Goal: Task Accomplishment & Management: Manage account settings

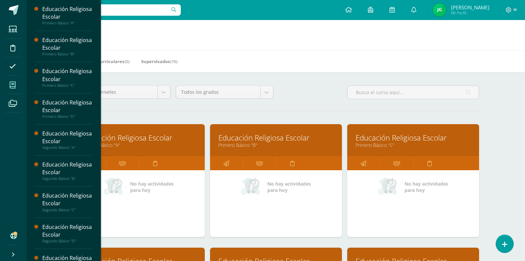
click at [397, 138] on link "Educación Religiosa Escolar" at bounding box center [413, 137] width 115 height 10
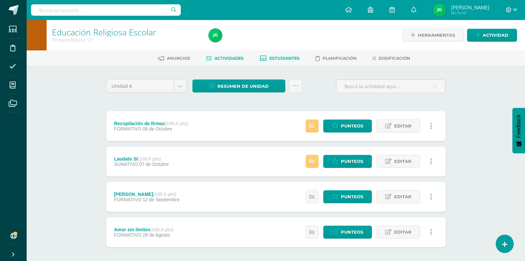
click at [285, 59] on span "Estudiantes" at bounding box center [285, 58] width 30 height 5
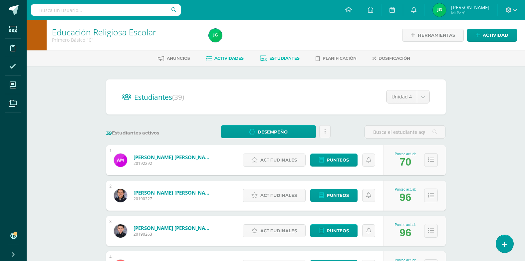
click at [220, 58] on span "Actividades" at bounding box center [229, 58] width 29 height 5
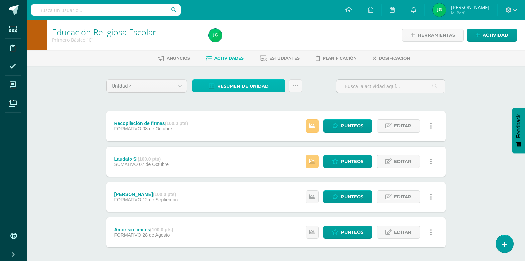
click at [274, 86] on link "Resumen de unidad" at bounding box center [239, 85] width 93 height 13
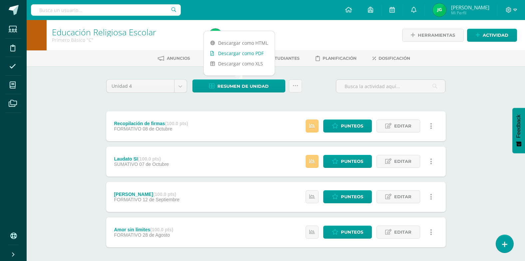
click at [238, 54] on link "Descargar como PDF" at bounding box center [239, 53] width 71 height 10
click at [321, 103] on div "Unidad 4 Unidad 1 Unidad 2 Unidad 3 Unidad 4 Resumen de unidad Subir actividade…" at bounding box center [276, 178] width 345 height 199
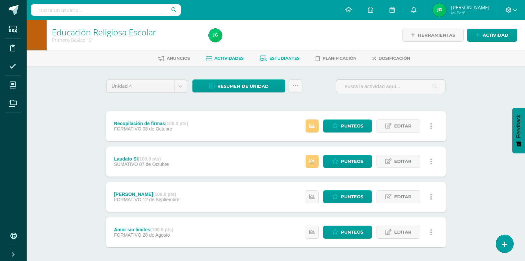
click at [285, 56] on span "Estudiantes" at bounding box center [285, 58] width 30 height 5
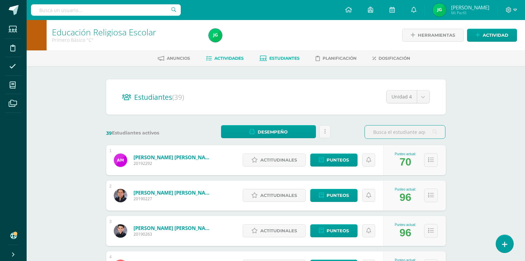
click at [234, 59] on span "Actividades" at bounding box center [229, 58] width 29 height 5
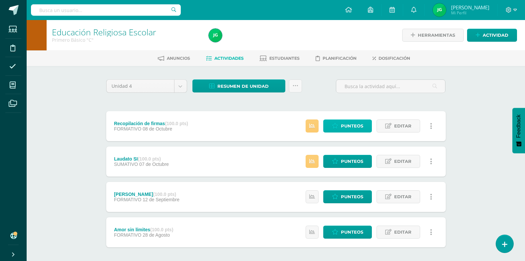
click at [343, 128] on span "Punteos" at bounding box center [352, 126] width 22 height 12
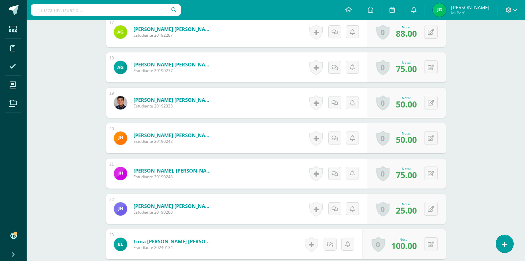
scroll to position [786, 0]
click at [428, 209] on div "0 Logros Logros obtenidos Aún no hay logros agregados Nota: 25.00" at bounding box center [406, 208] width 79 height 30
click at [438, 208] on icon at bounding box center [435, 208] width 7 height 6
type input "75"
click at [417, 209] on icon at bounding box center [418, 211] width 6 height 6
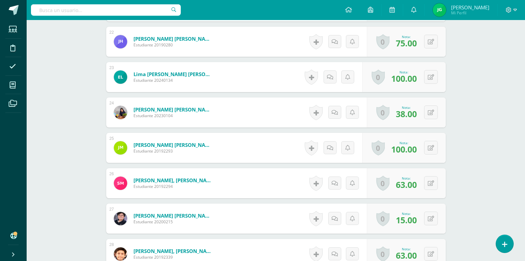
scroll to position [986, 0]
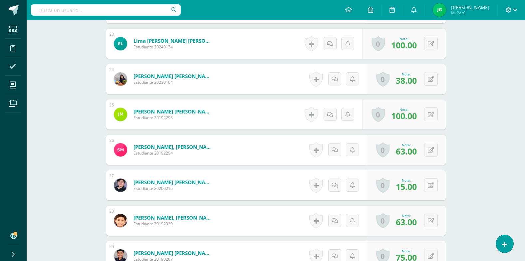
click at [433, 186] on icon at bounding box center [431, 185] width 6 height 6
type input "75"
click at [421, 191] on link at bounding box center [417, 187] width 13 height 13
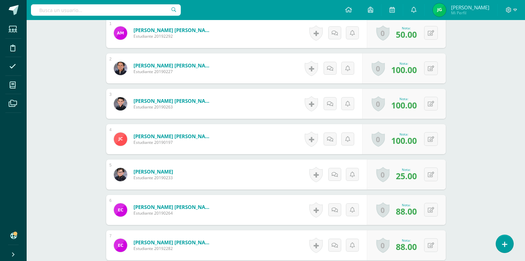
scroll to position [0, 0]
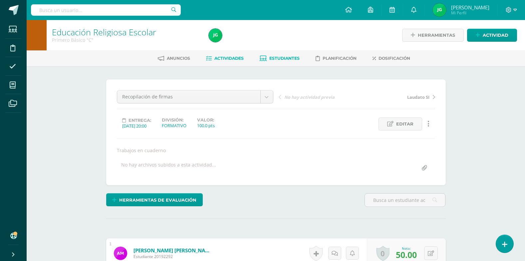
click at [286, 59] on span "Estudiantes" at bounding box center [285, 58] width 30 height 5
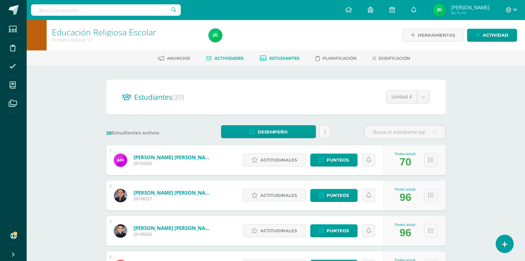
click at [231, 58] on span "Actividades" at bounding box center [229, 58] width 29 height 5
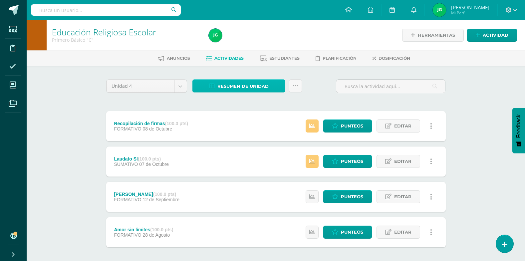
click at [256, 86] on span "Resumen de unidad" at bounding box center [243, 86] width 51 height 12
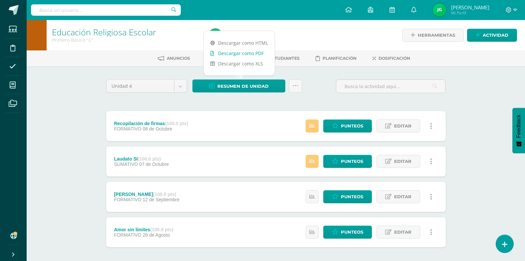
click at [252, 54] on link "Descargar como PDF" at bounding box center [239, 53] width 71 height 10
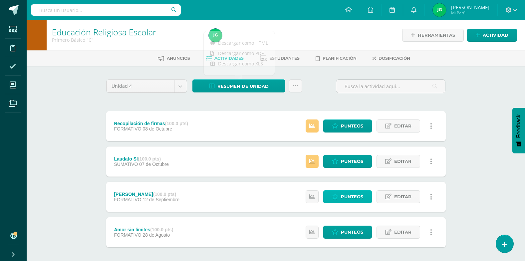
click at [350, 196] on span "Punteos" at bounding box center [352, 196] width 22 height 12
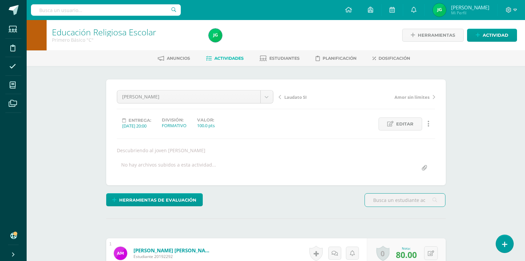
click at [237, 61] on link "Actividades" at bounding box center [225, 58] width 38 height 11
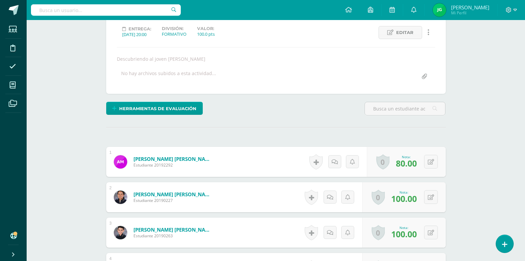
scroll to position [8, 0]
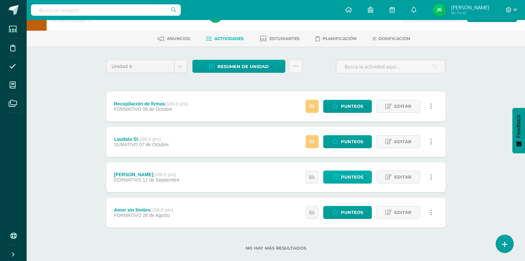
scroll to position [31, 0]
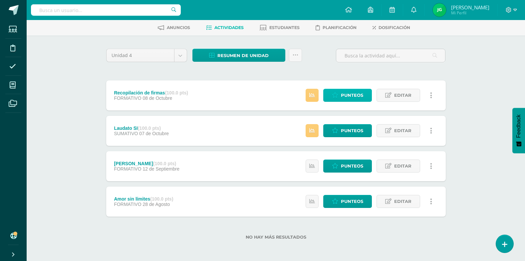
click at [360, 99] on span "Punteos" at bounding box center [352, 95] width 22 height 12
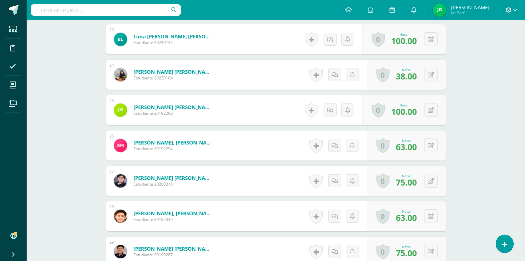
scroll to position [1019, 0]
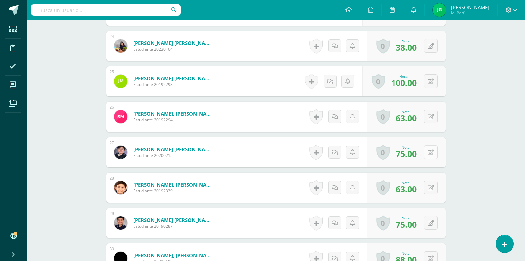
click at [431, 152] on button at bounding box center [431, 152] width 14 height 14
type input "90"
click at [420, 151] on icon at bounding box center [418, 154] width 6 height 6
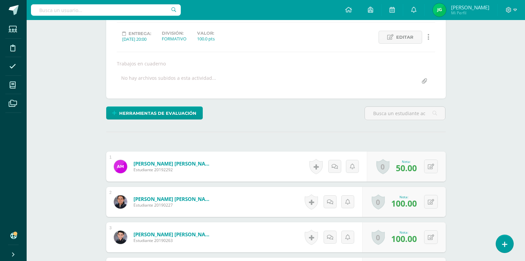
scroll to position [0, 0]
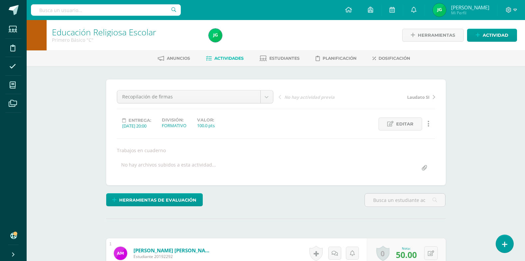
click at [228, 60] on span "Actividades" at bounding box center [229, 58] width 29 height 5
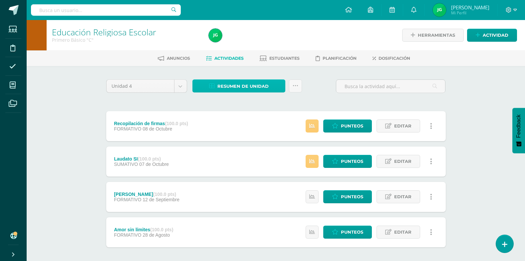
click at [268, 84] on span "Resumen de unidad" at bounding box center [243, 86] width 51 height 12
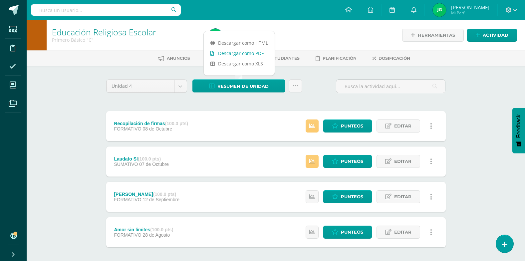
click at [260, 54] on link "Descargar como PDF" at bounding box center [239, 53] width 71 height 10
click at [346, 162] on span "Punteos" at bounding box center [352, 161] width 22 height 12
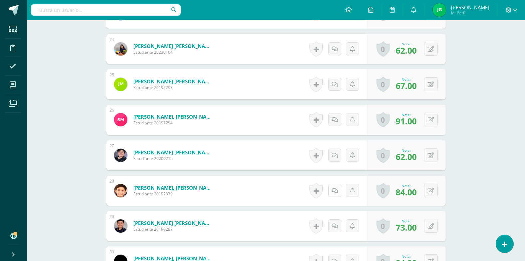
scroll to position [1025, 0]
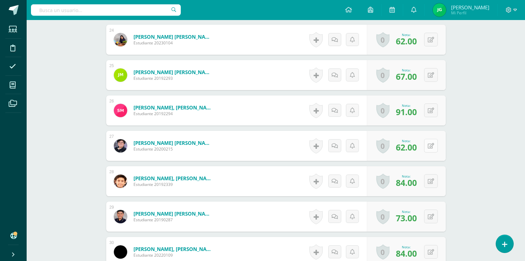
click at [430, 147] on button at bounding box center [431, 146] width 14 height 14
click at [388, 146] on input "62.00" at bounding box center [390, 147] width 27 height 13
type input "67.00"
click at [416, 149] on icon at bounding box center [418, 148] width 6 height 6
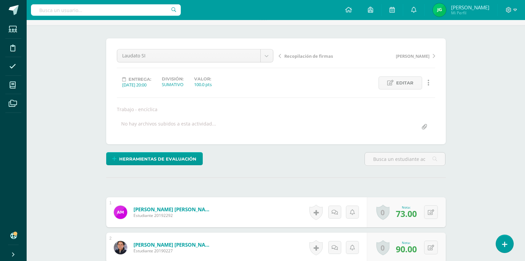
scroll to position [0, 0]
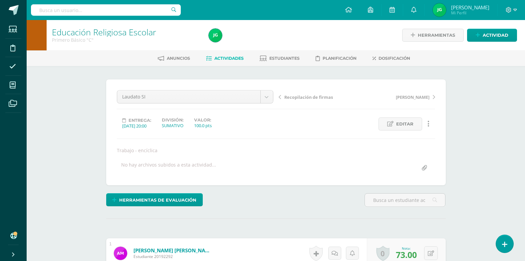
click at [230, 58] on span "Actividades" at bounding box center [229, 58] width 29 height 5
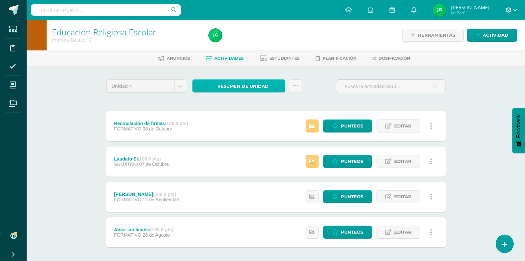
click at [261, 86] on span "Resumen de unidad" at bounding box center [243, 86] width 51 height 12
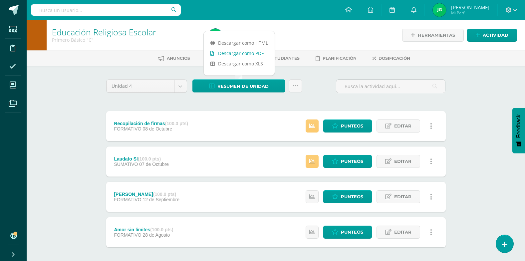
click at [250, 55] on link "Descargar como PDF" at bounding box center [239, 53] width 71 height 10
click at [363, 163] on span "Punteos" at bounding box center [352, 161] width 22 height 12
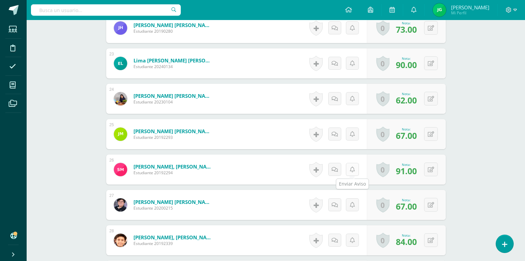
scroll to position [933, 0]
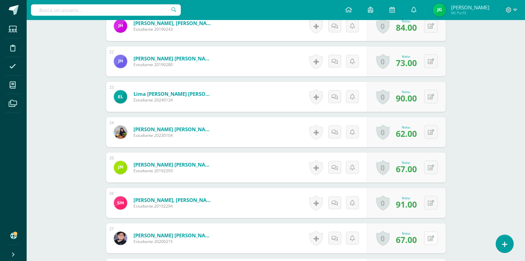
click at [427, 239] on div "0 Logros Logros obtenidos Aún no hay logros agregados Nota: 67.00" at bounding box center [406, 238] width 79 height 30
click at [438, 240] on icon at bounding box center [435, 238] width 7 height 6
click at [389, 240] on input "67.00" at bounding box center [390, 239] width 27 height 13
type input "69.00"
click at [419, 246] on link at bounding box center [417, 240] width 13 height 13
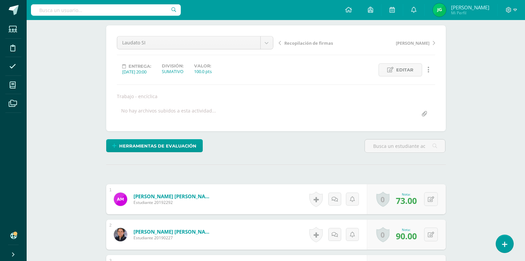
scroll to position [0, 0]
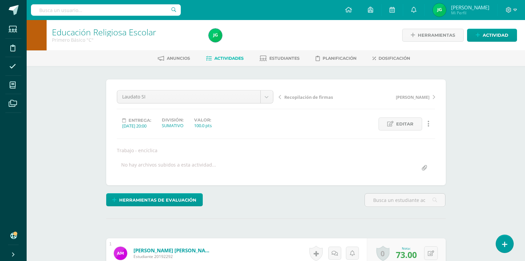
click at [229, 59] on span "Actividades" at bounding box center [229, 58] width 29 height 5
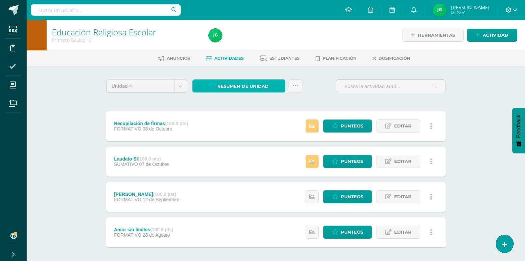
click at [247, 89] on span "Resumen de unidad" at bounding box center [243, 86] width 51 height 12
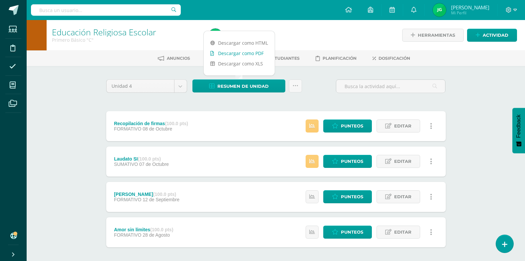
click at [246, 53] on link "Descargar como PDF" at bounding box center [239, 53] width 71 height 10
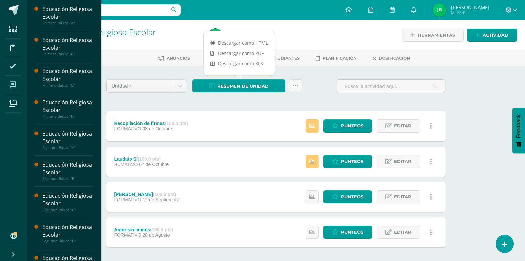
click at [14, 86] on icon at bounding box center [13, 85] width 6 height 7
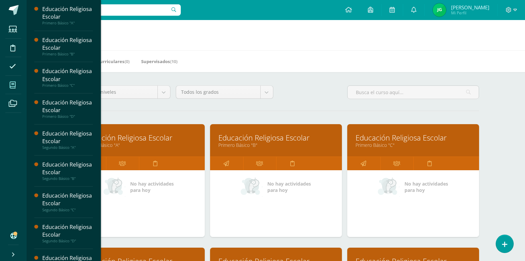
click at [140, 142] on link "Educación Religiosa Escolar" at bounding box center [138, 137] width 115 height 10
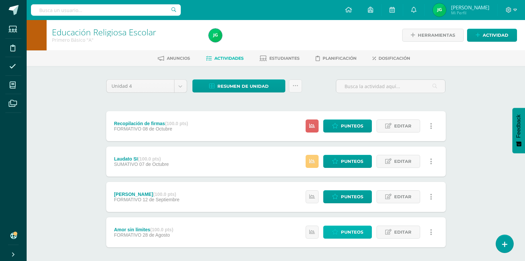
click at [361, 232] on span "Punteos" at bounding box center [352, 232] width 22 height 12
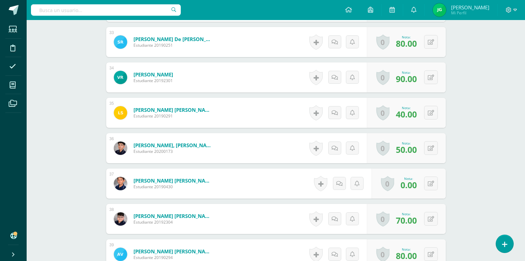
scroll to position [1349, 0]
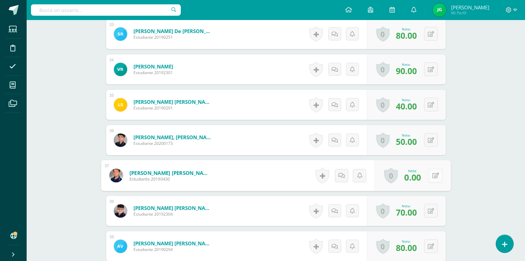
click at [432, 177] on button at bounding box center [436, 175] width 14 height 14
type input "80"
click at [418, 176] on icon at bounding box center [418, 178] width 6 height 6
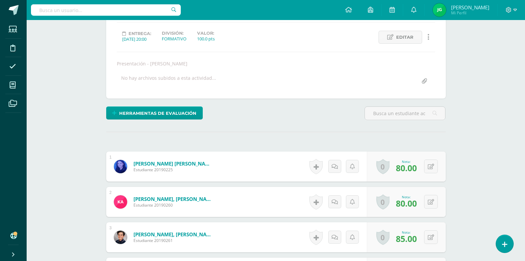
scroll to position [0, 0]
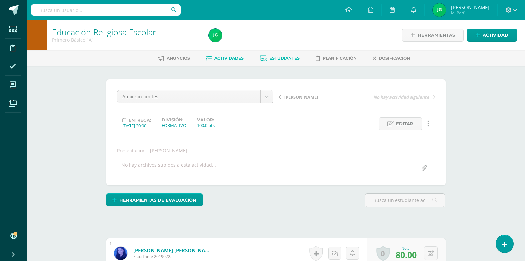
click at [284, 59] on span "Estudiantes" at bounding box center [285, 58] width 30 height 5
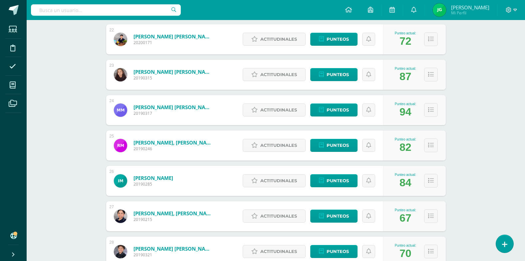
scroll to position [861, 0]
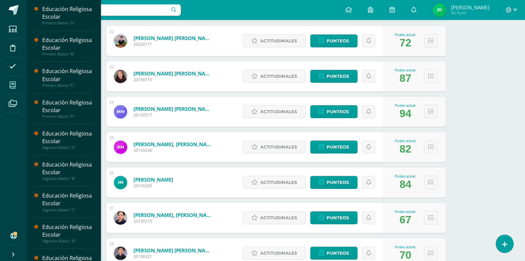
click at [13, 87] on icon at bounding box center [13, 85] width 6 height 7
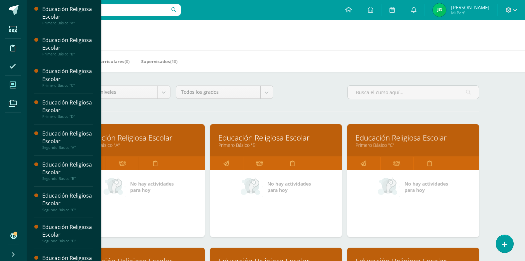
click at [250, 139] on link "Educación Religiosa Escolar" at bounding box center [276, 137] width 115 height 10
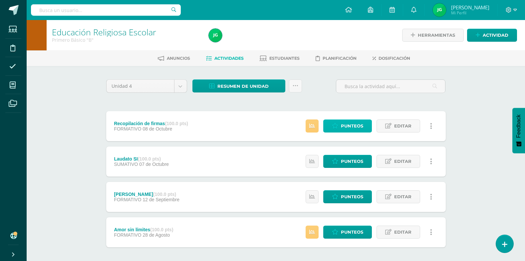
click at [360, 123] on span "Punteos" at bounding box center [352, 126] width 22 height 12
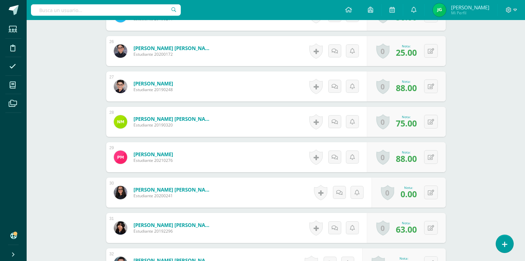
scroll to position [1086, 0]
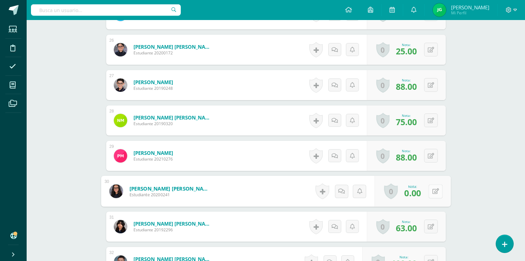
click at [429, 188] on button at bounding box center [436, 191] width 14 height 14
type input "38"
click at [416, 193] on icon at bounding box center [418, 193] width 6 height 6
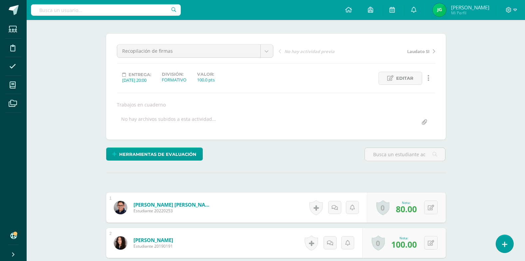
scroll to position [0, 0]
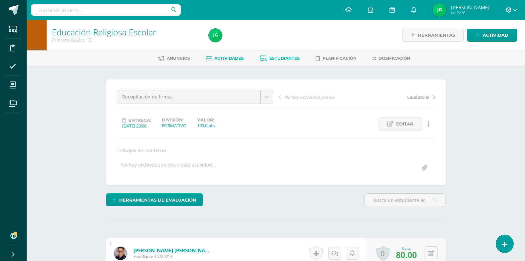
click at [287, 56] on span "Estudiantes" at bounding box center [285, 58] width 30 height 5
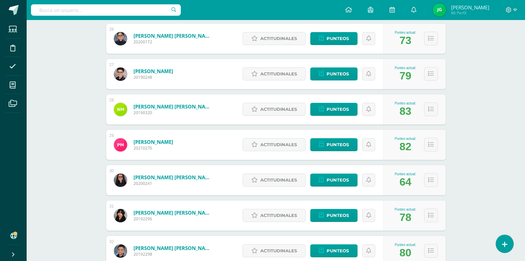
scroll to position [1003, 0]
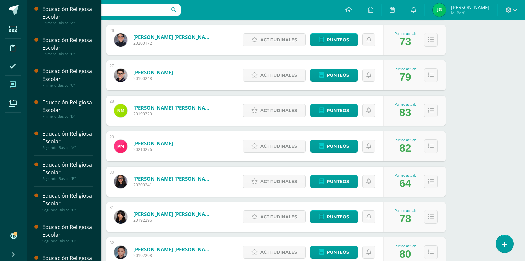
click at [14, 82] on icon at bounding box center [13, 85] width 6 height 7
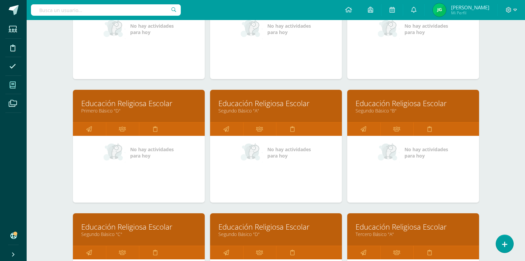
scroll to position [167, 0]
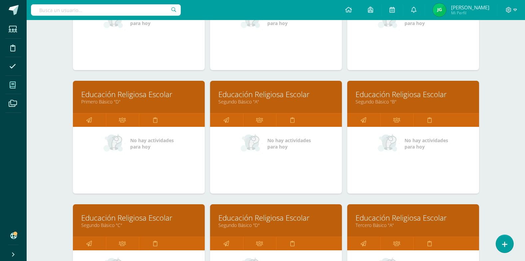
click at [115, 217] on link "Educación Religiosa Escolar" at bounding box center [138, 217] width 115 height 10
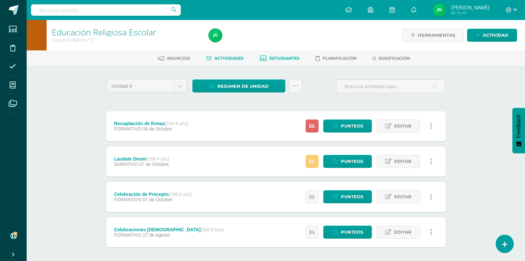
click at [277, 56] on span "Estudiantes" at bounding box center [285, 58] width 30 height 5
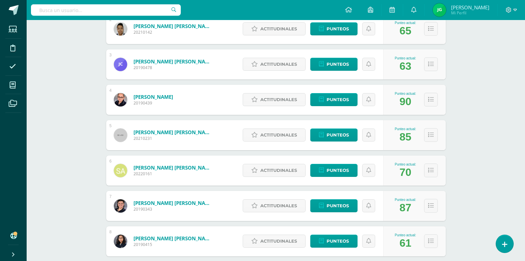
scroll to position [167, 0]
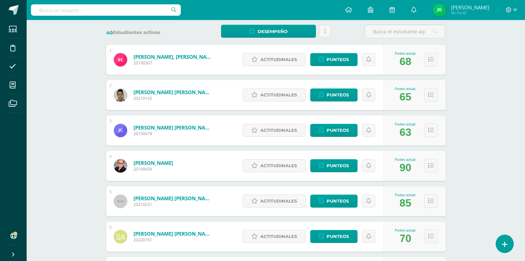
scroll to position [0, 0]
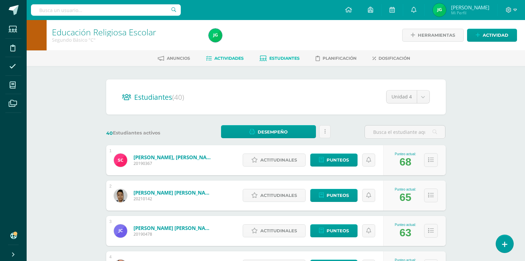
click at [237, 58] on span "Actividades" at bounding box center [229, 58] width 29 height 5
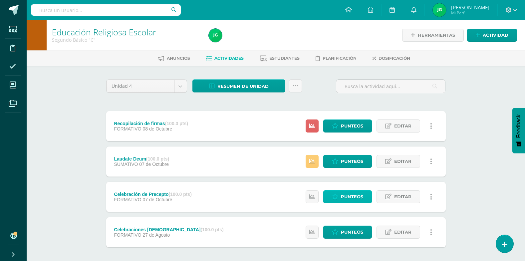
click at [353, 195] on span "Punteos" at bounding box center [352, 196] width 22 height 12
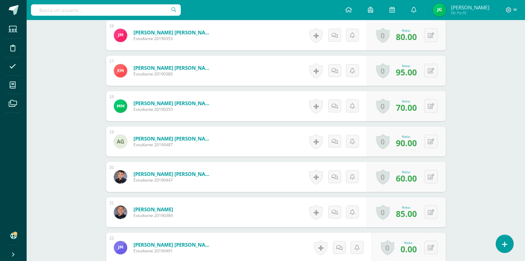
scroll to position [767, 0]
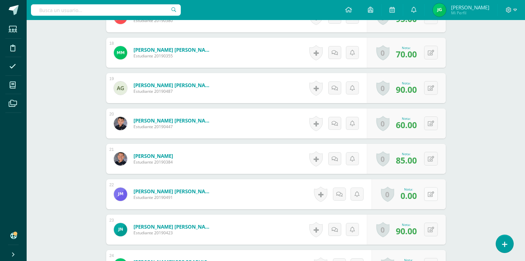
click at [434, 193] on icon at bounding box center [431, 194] width 6 height 6
type input "85"
click at [421, 194] on link at bounding box center [417, 195] width 13 height 13
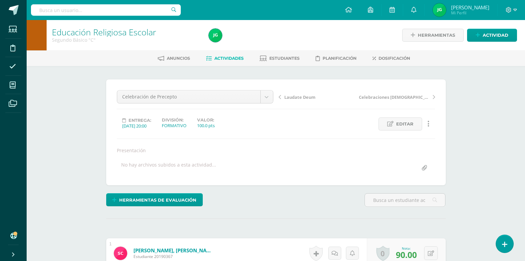
scroll to position [0, 0]
click at [225, 60] on span "Actividades" at bounding box center [229, 58] width 29 height 5
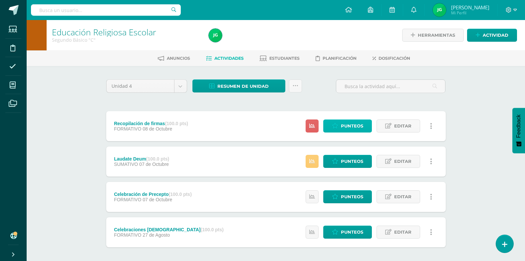
click at [353, 124] on span "Punteos" at bounding box center [352, 126] width 22 height 12
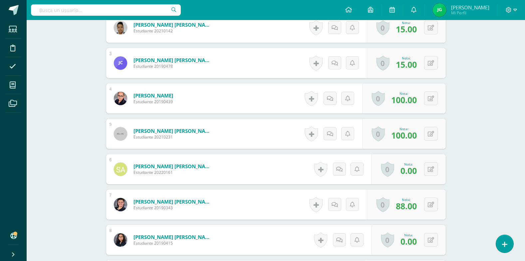
scroll to position [267, 0]
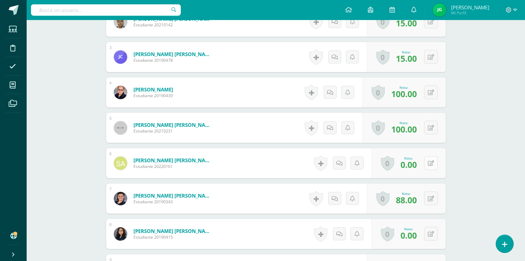
click at [430, 166] on button at bounding box center [431, 163] width 14 height 14
type input "87"
click at [418, 166] on icon at bounding box center [418, 165] width 6 height 6
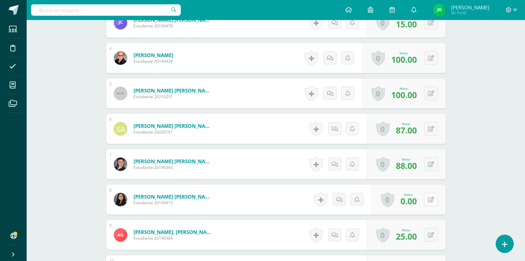
scroll to position [301, 0]
click at [431, 200] on button at bounding box center [431, 199] width 14 height 14
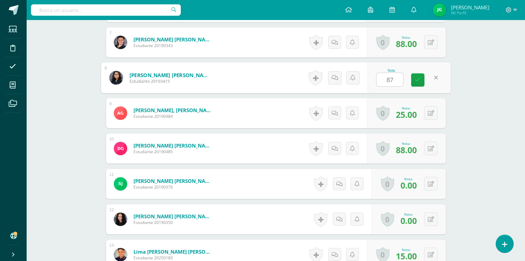
scroll to position [434, 0]
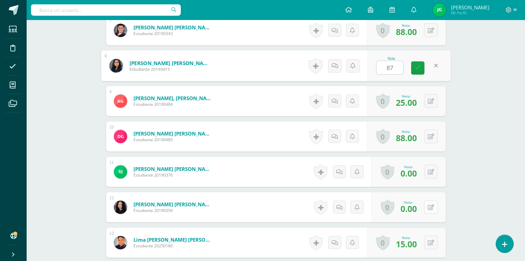
type input "87"
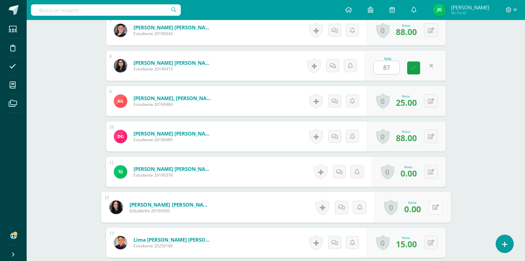
click at [433, 207] on icon at bounding box center [435, 207] width 7 height 6
type input "88"
click at [420, 209] on icon at bounding box center [418, 209] width 6 height 6
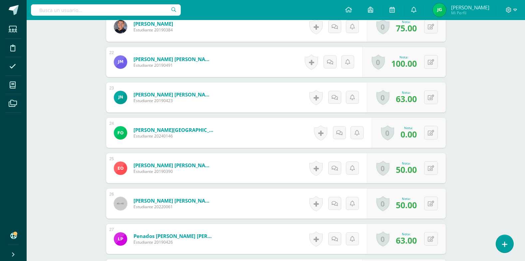
scroll to position [934, 0]
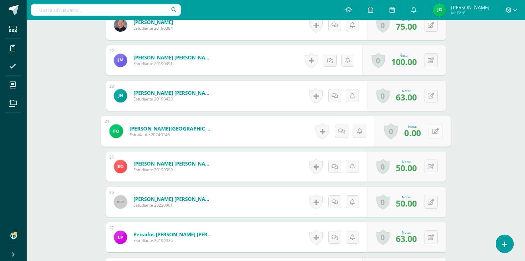
click at [428, 131] on div "0 Logros Logros obtenidos Aún no hay logros agregados Nota: 0.00" at bounding box center [412, 131] width 76 height 31
click at [436, 130] on icon at bounding box center [435, 131] width 7 height 6
type input "62"
click at [417, 135] on icon at bounding box center [418, 133] width 6 height 6
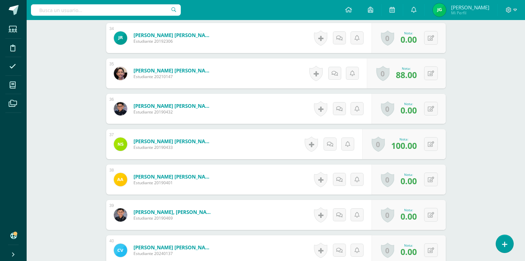
scroll to position [1401, 0]
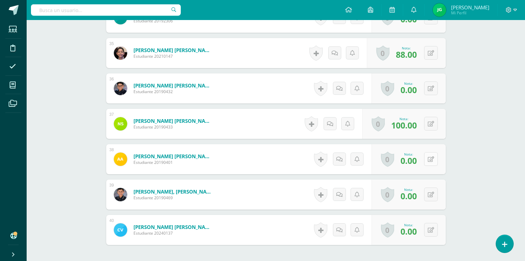
click at [431, 158] on icon at bounding box center [431, 159] width 6 height 6
type input "50"
click at [418, 159] on icon at bounding box center [418, 161] width 6 height 6
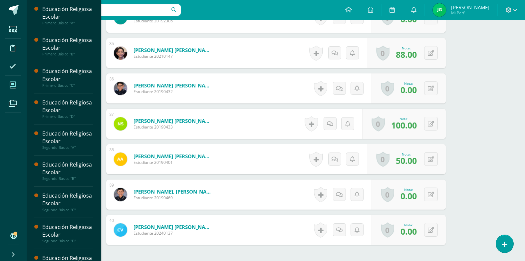
click at [14, 87] on icon at bounding box center [13, 85] width 6 height 7
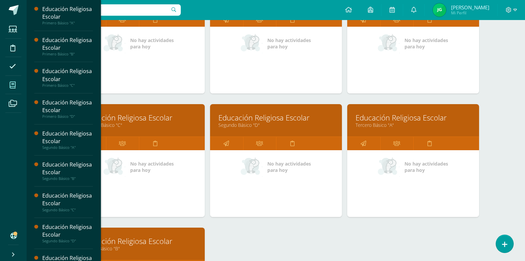
scroll to position [300, 0]
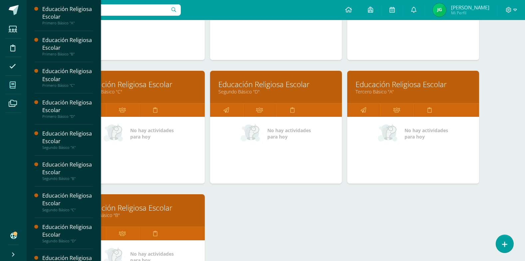
click at [156, 209] on link "Educación Religiosa Escolar" at bounding box center [138, 207] width 115 height 10
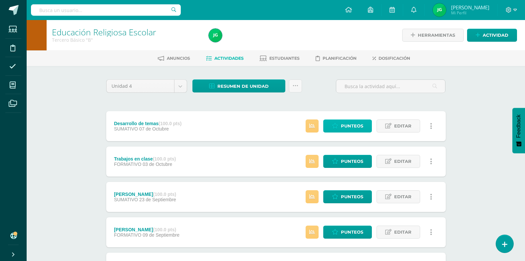
click at [357, 122] on span "Punteos" at bounding box center [352, 126] width 22 height 12
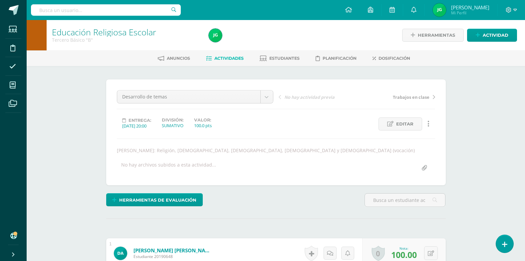
click at [229, 58] on span "Actividades" at bounding box center [229, 58] width 29 height 5
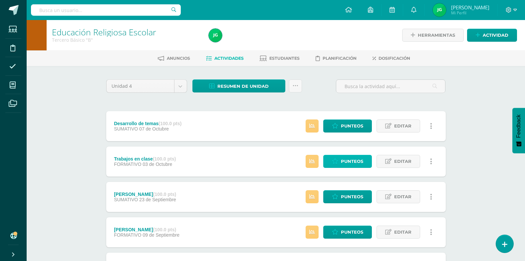
click at [358, 162] on span "Punteos" at bounding box center [352, 161] width 22 height 12
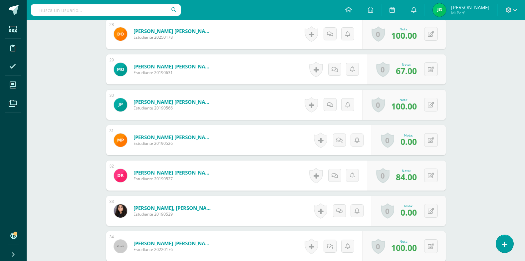
scroll to position [1186, 0]
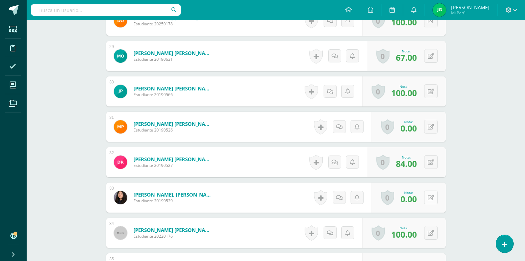
click at [435, 196] on button at bounding box center [431, 197] width 14 height 14
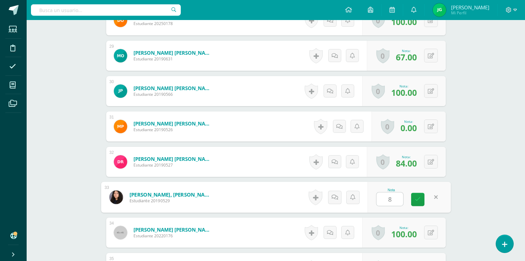
type input "83"
click at [419, 199] on icon at bounding box center [418, 199] width 6 height 6
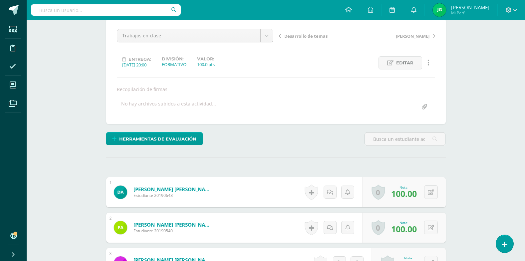
scroll to position [0, 0]
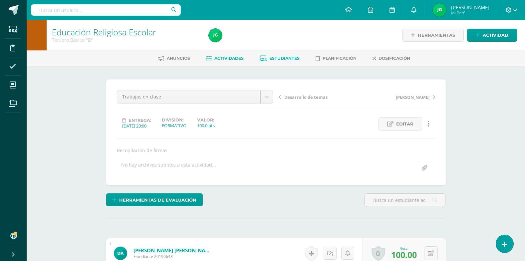
click at [287, 60] on span "Estudiantes" at bounding box center [285, 58] width 30 height 5
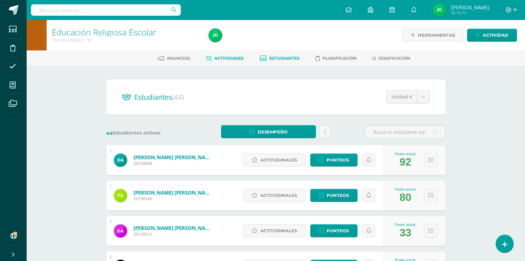
click at [234, 58] on span "Actividades" at bounding box center [229, 58] width 29 height 5
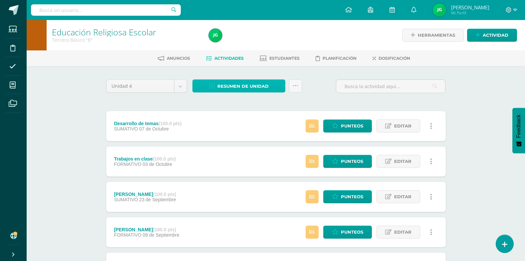
click at [245, 85] on span "Resumen de unidad" at bounding box center [243, 86] width 51 height 12
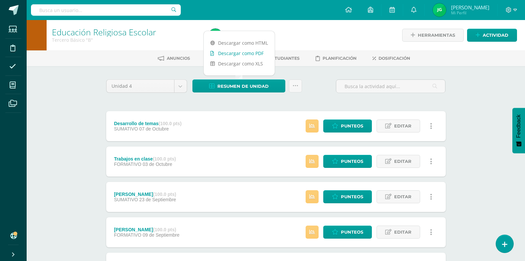
click at [254, 55] on link "Descargar como PDF" at bounding box center [239, 53] width 71 height 10
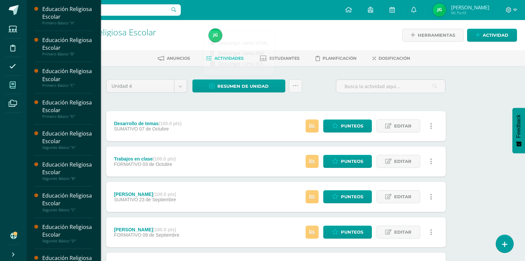
click at [12, 86] on icon at bounding box center [13, 85] width 6 height 7
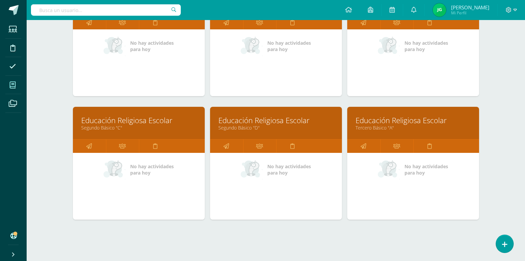
scroll to position [267, 0]
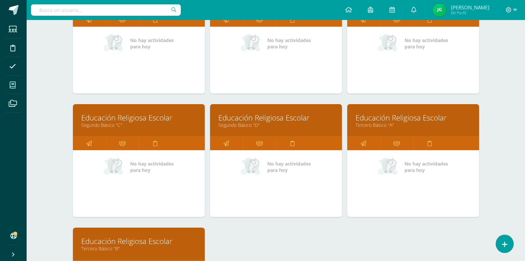
click at [381, 112] on div "Educación Religiosa Escolar Tercero Básico "A"" at bounding box center [413, 120] width 132 height 32
click at [381, 120] on link "Educación Religiosa Escolar" at bounding box center [413, 117] width 115 height 10
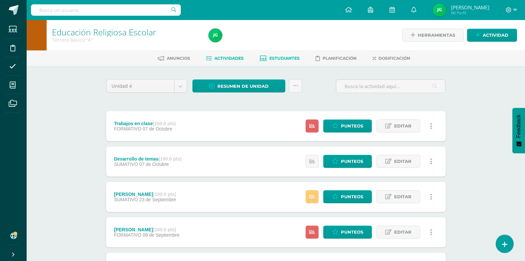
click at [278, 56] on span "Estudiantes" at bounding box center [285, 58] width 30 height 5
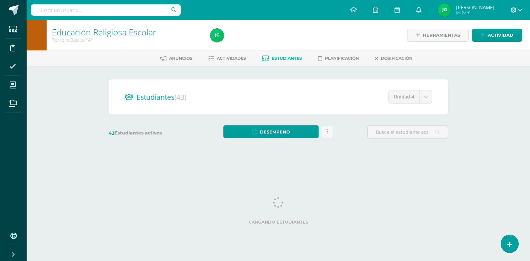
click at [234, 57] on span "Actividades" at bounding box center [231, 58] width 29 height 5
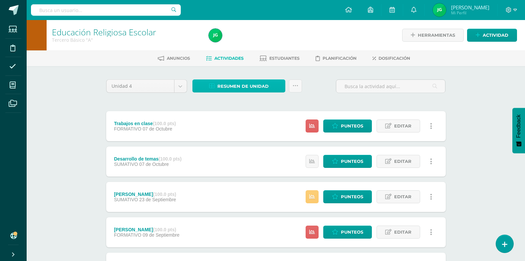
click at [265, 87] on span "Resumen de unidad" at bounding box center [243, 86] width 51 height 12
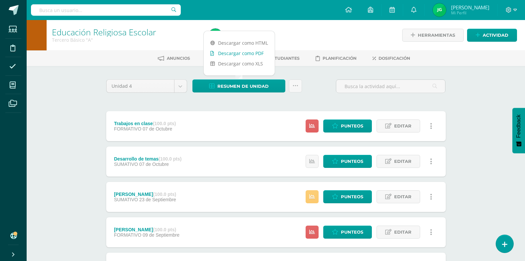
click at [243, 52] on link "Descargar como PDF" at bounding box center [239, 53] width 71 height 10
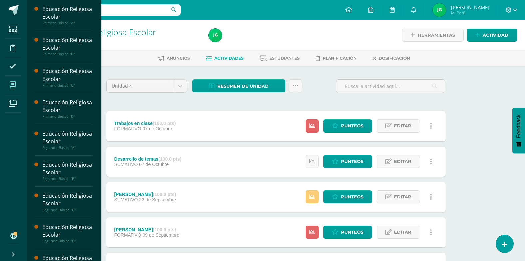
click at [15, 86] on icon at bounding box center [13, 85] width 6 height 7
click at [62, 202] on div "Educación Religiosa Escolar" at bounding box center [67, 199] width 51 height 15
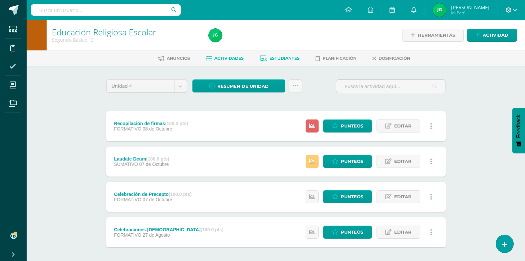
click at [285, 61] on link "Estudiantes" at bounding box center [280, 58] width 40 height 11
click at [295, 57] on span "Estudiantes" at bounding box center [285, 58] width 30 height 5
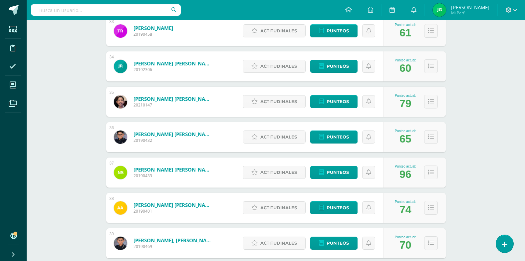
scroll to position [1280, 0]
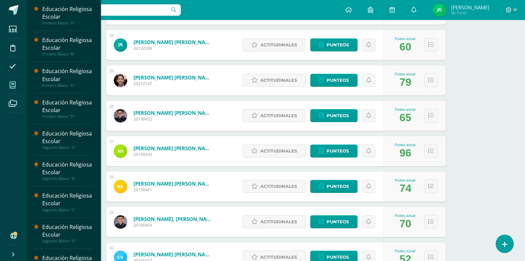
click at [13, 86] on icon at bounding box center [13, 85] width 6 height 7
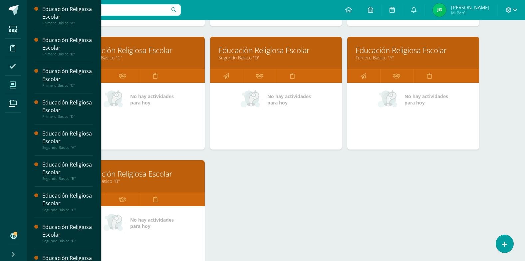
scroll to position [401, 0]
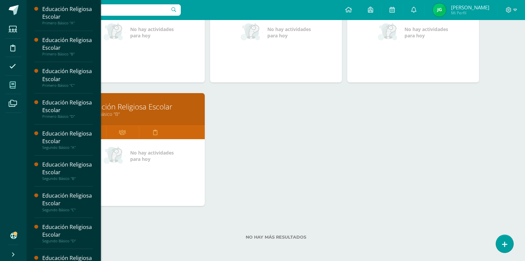
click at [139, 105] on link "Educación Religiosa Escolar" at bounding box center [138, 106] width 115 height 10
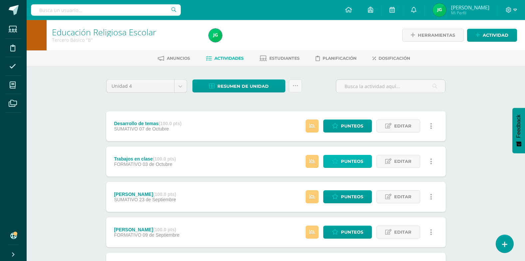
click at [343, 162] on span "Punteos" at bounding box center [352, 161] width 22 height 12
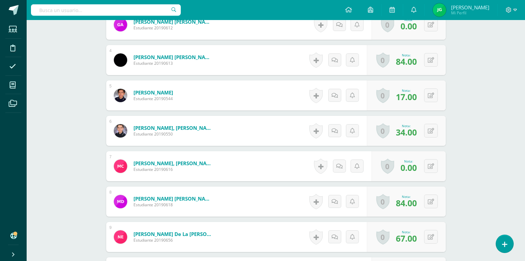
scroll to position [300, 0]
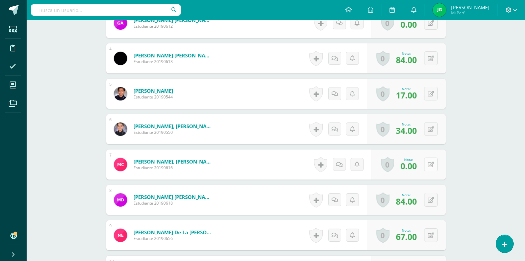
click at [430, 165] on button at bounding box center [431, 164] width 14 height 14
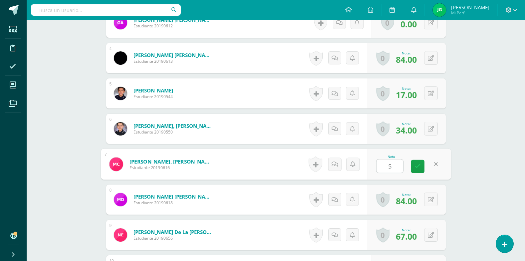
type input "50"
click at [417, 166] on icon at bounding box center [418, 166] width 6 height 6
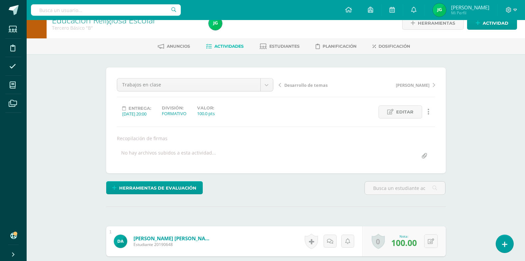
scroll to position [33, 0]
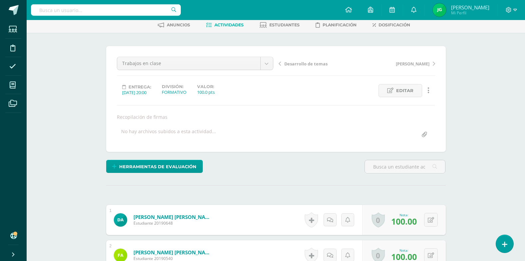
click at [224, 26] on span "Actividades" at bounding box center [229, 24] width 29 height 5
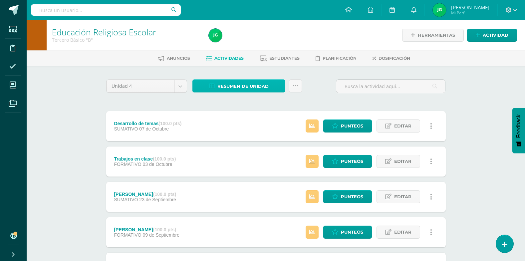
click at [244, 90] on span "Resumen de unidad" at bounding box center [243, 86] width 51 height 12
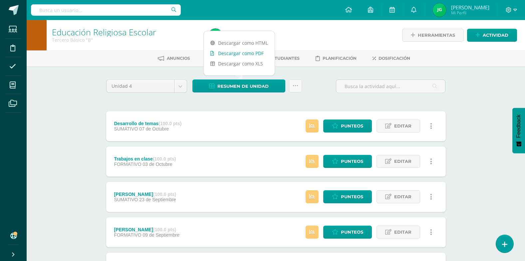
click at [239, 55] on link "Descargar como PDF" at bounding box center [239, 53] width 71 height 10
click at [461, 106] on div "Educación Religiosa Escolar Tercero Básico "B" Herramientas Detalle de asistenc…" at bounding box center [276, 173] width 499 height 306
